Goal: Task Accomplishment & Management: Manage account settings

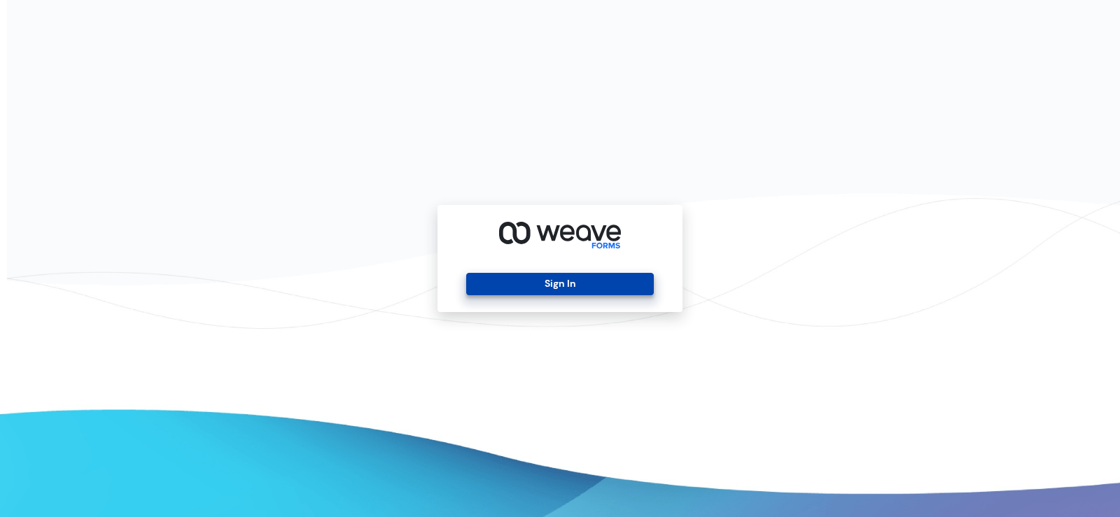
click at [574, 283] on button "Sign In" at bounding box center [559, 284] width 187 height 22
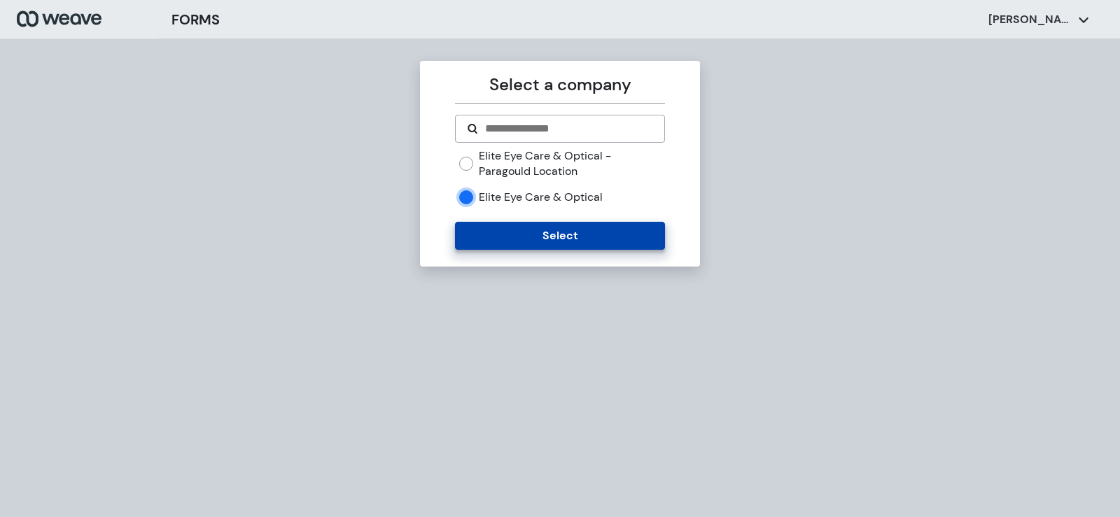
click at [502, 240] on button "Select" at bounding box center [559, 236] width 209 height 28
